Goal: Task Accomplishment & Management: Use online tool/utility

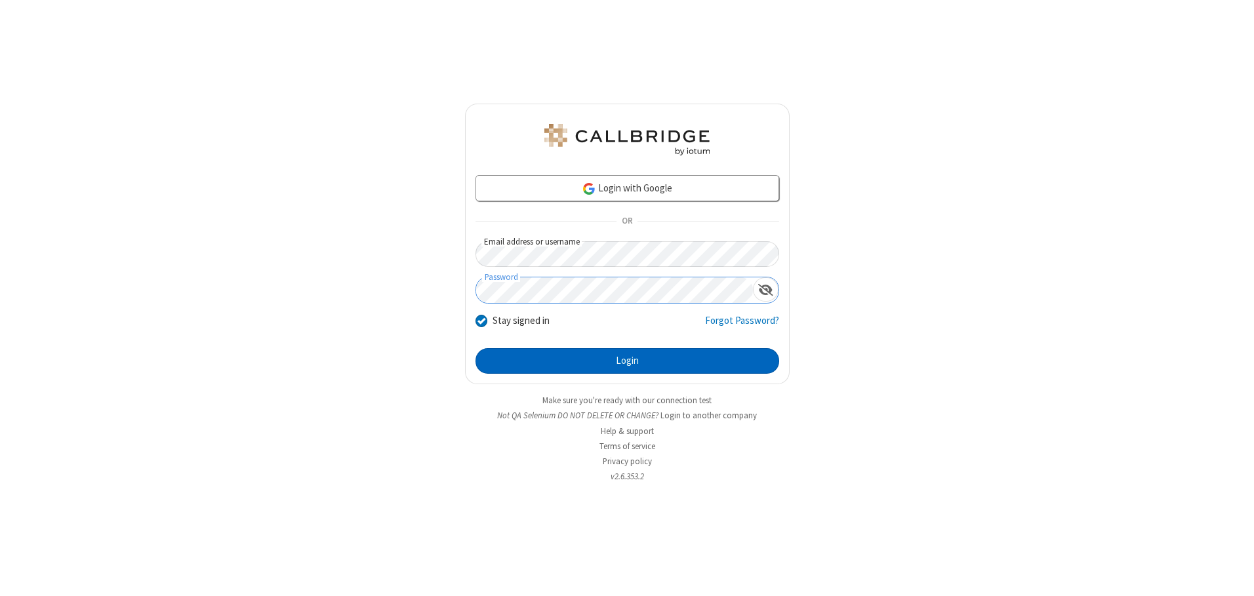
click at [627, 361] on button "Login" at bounding box center [628, 361] width 304 height 26
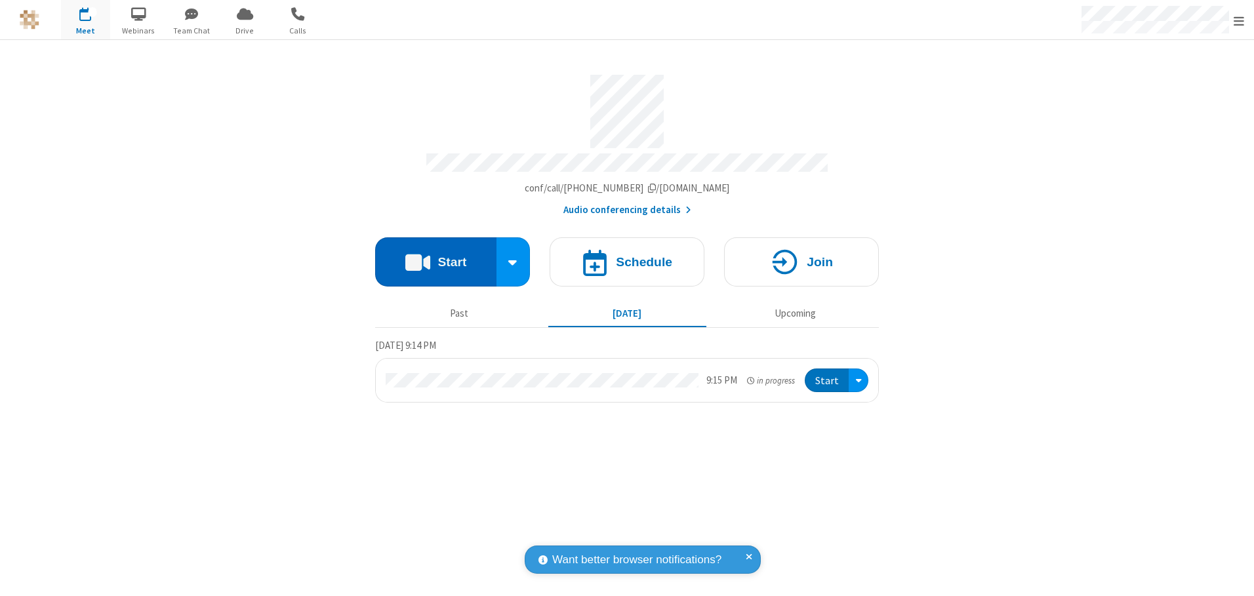
click at [436, 257] on button "Start" at bounding box center [435, 261] width 121 height 49
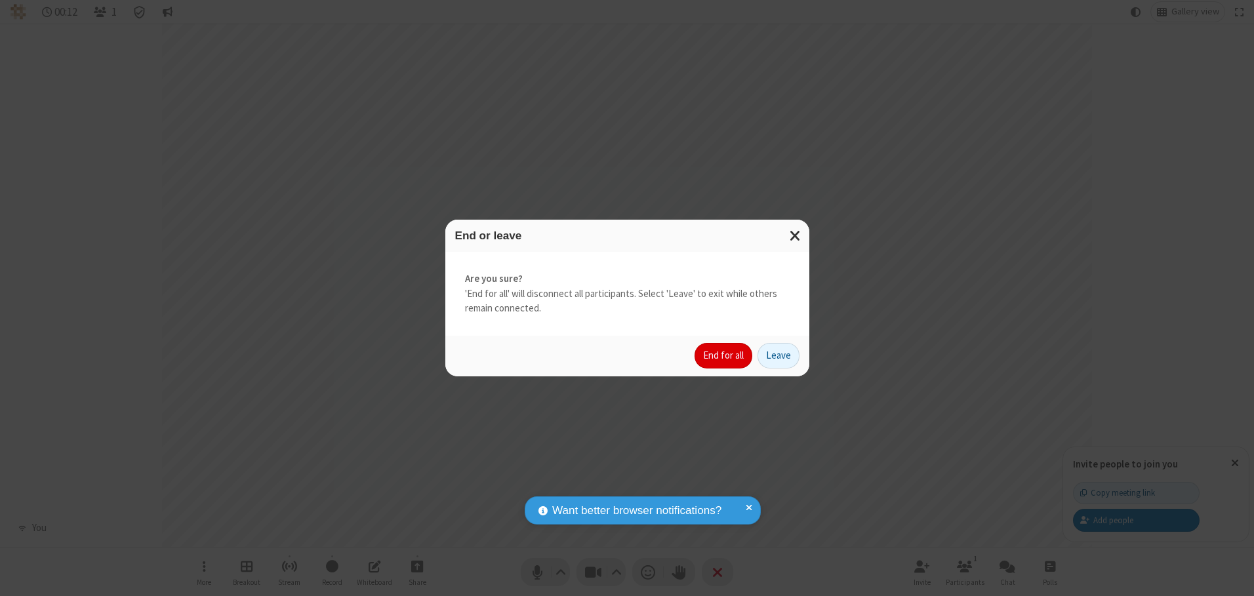
click at [724, 356] on button "End for all" at bounding box center [724, 356] width 58 height 26
